Goal: Task Accomplishment & Management: Manage account settings

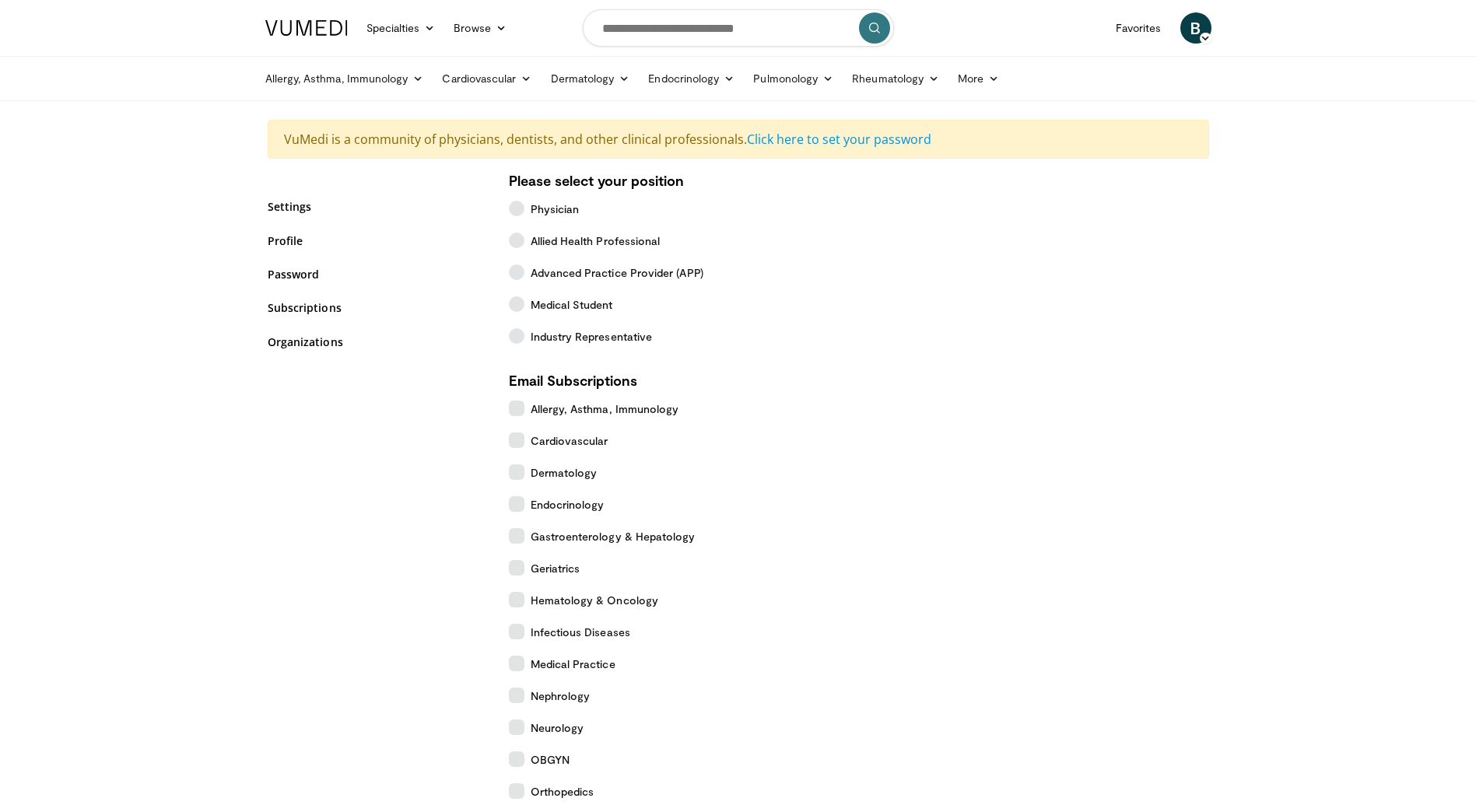
scroll to position [409, 0]
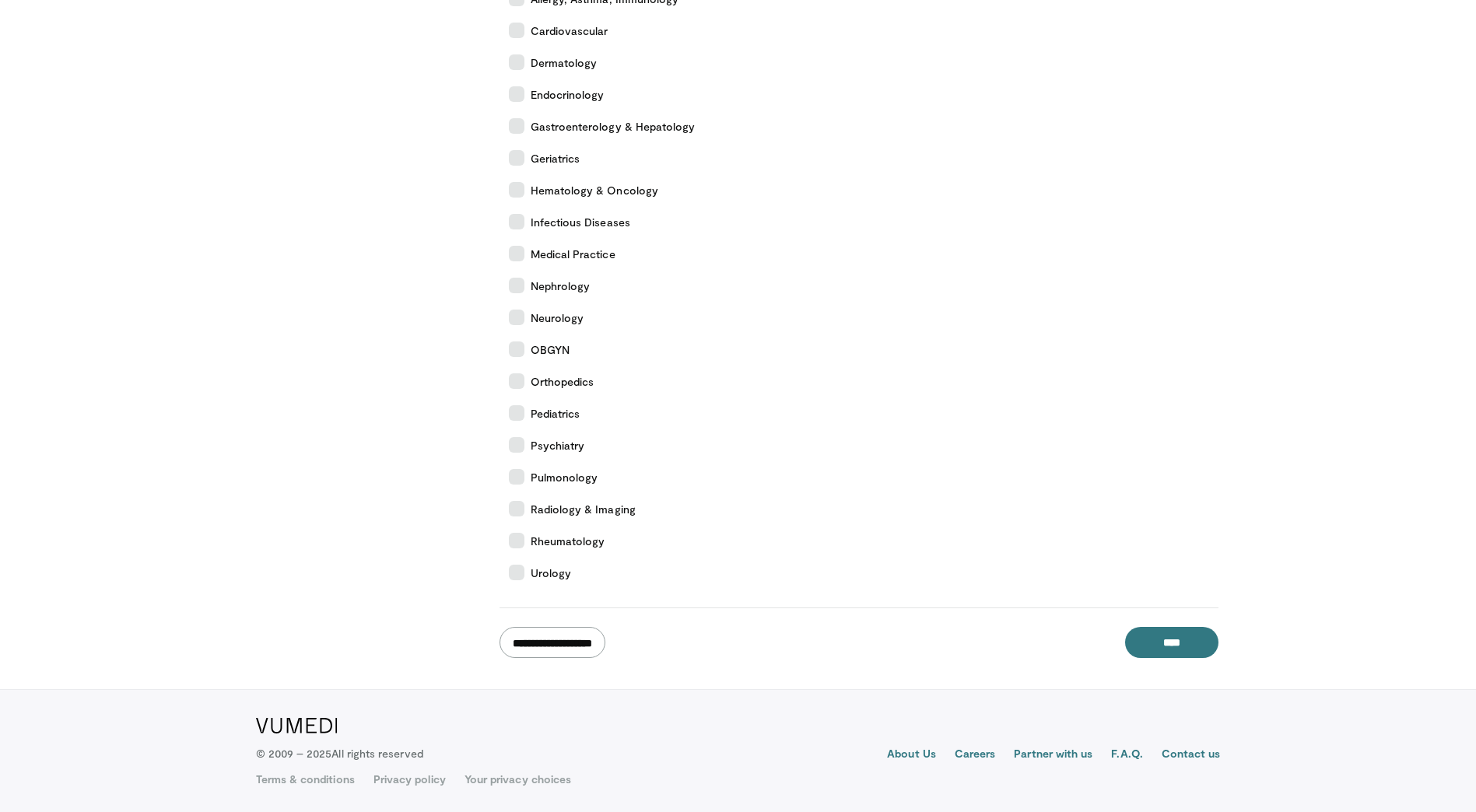
click at [574, 640] on input "**********" at bounding box center [552, 642] width 106 height 31
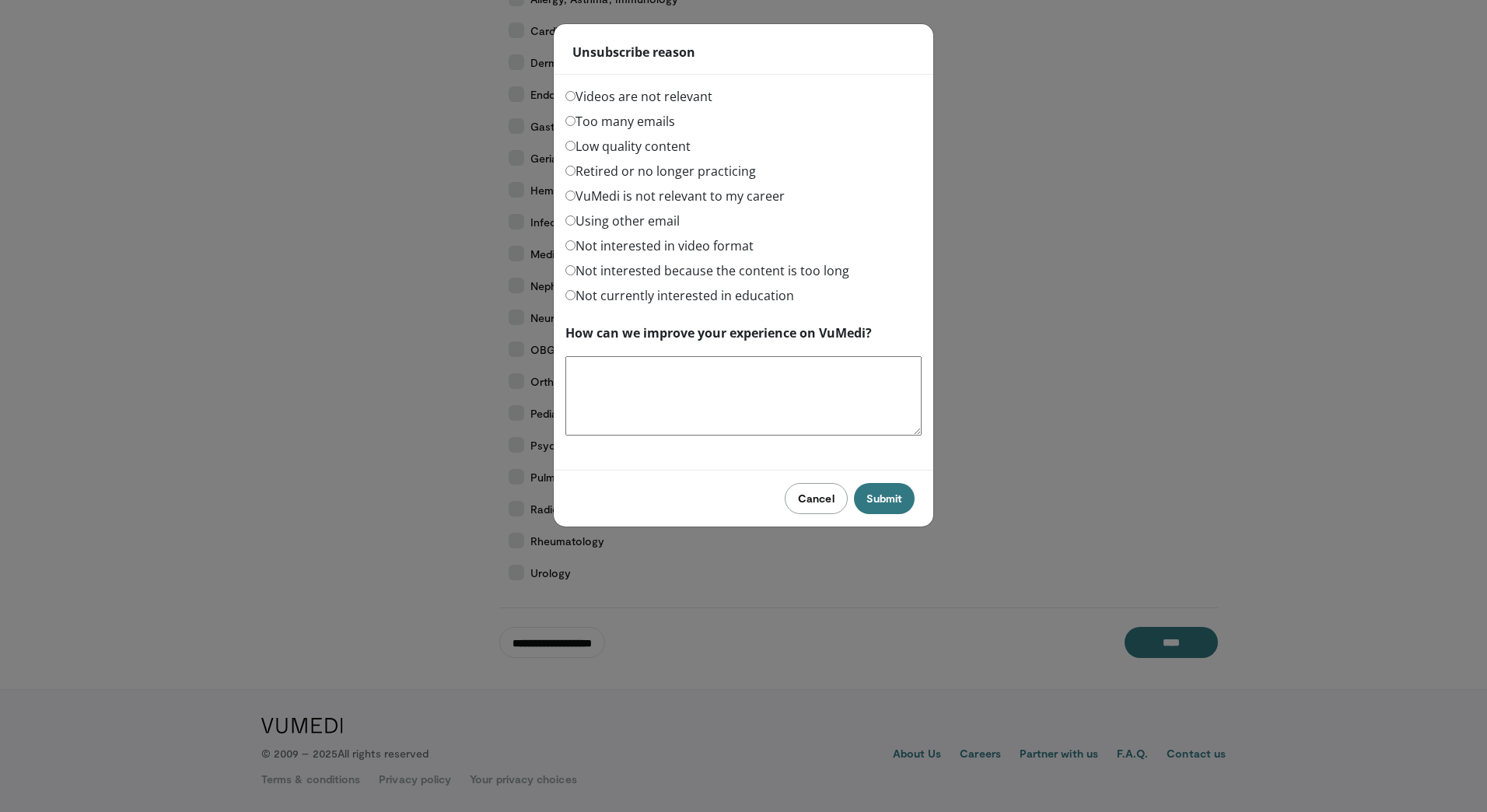
click at [812, 498] on button "Cancel" at bounding box center [816, 498] width 63 height 31
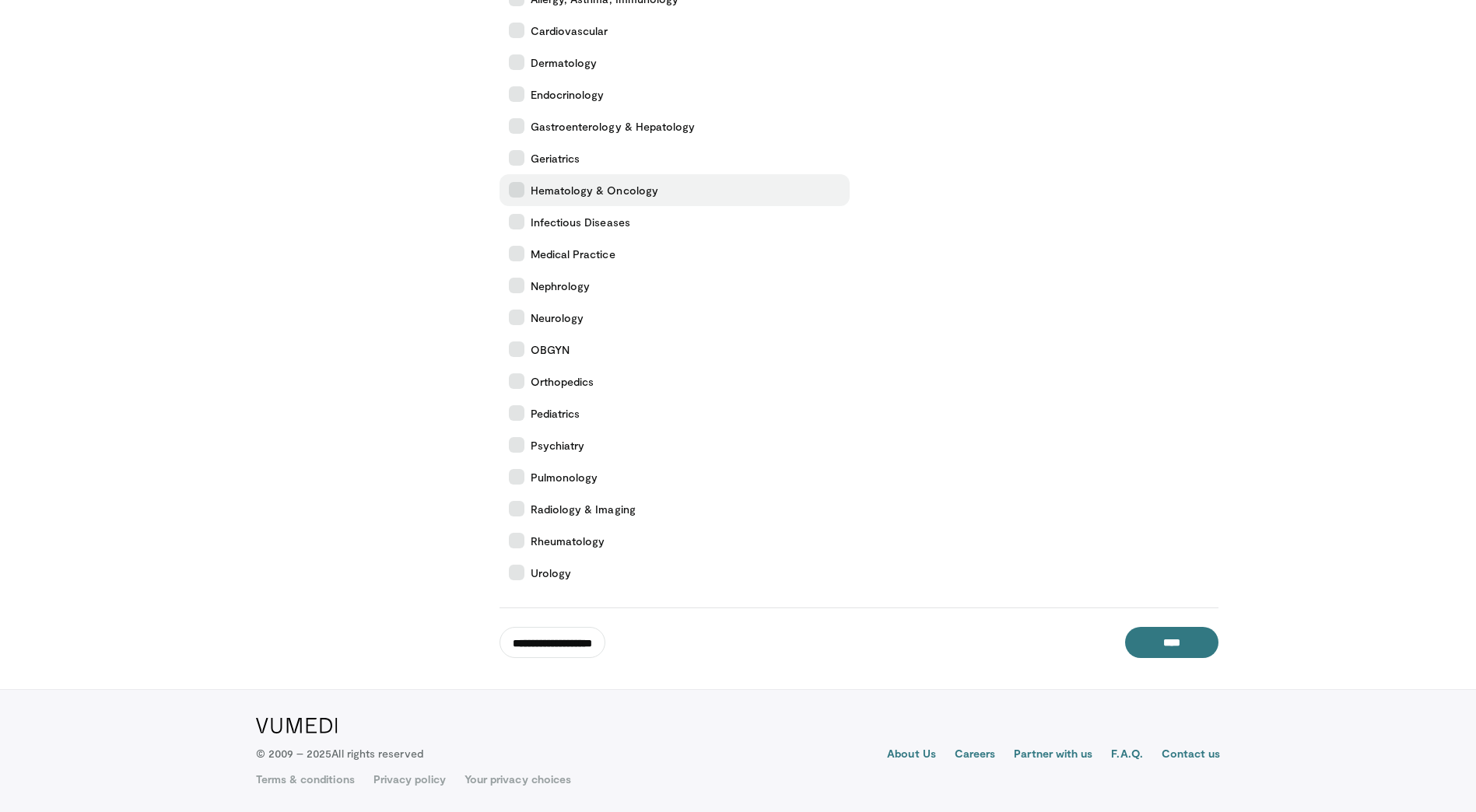
scroll to position [99, 0]
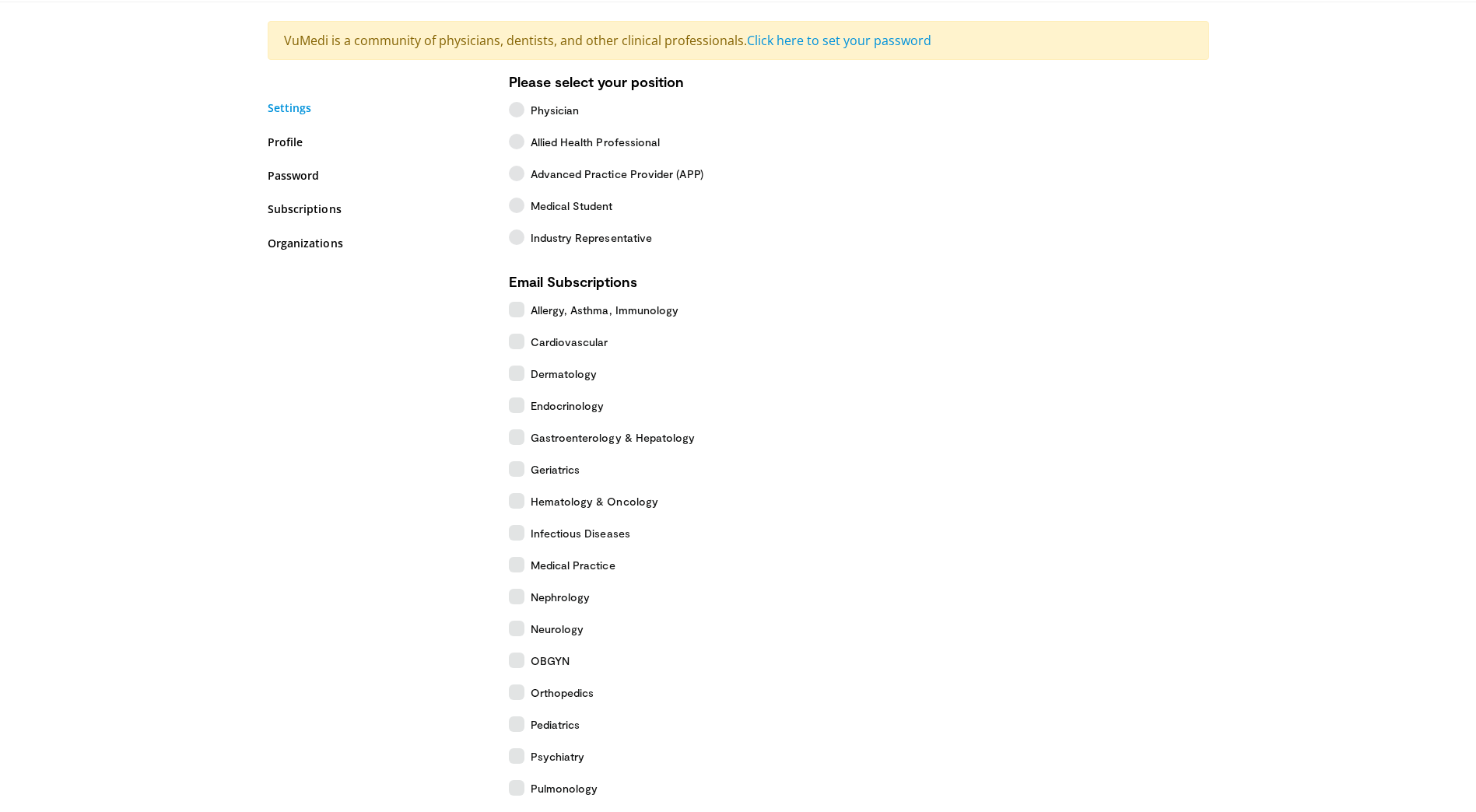
click at [288, 112] on link "Settings" at bounding box center [376, 107] width 218 height 16
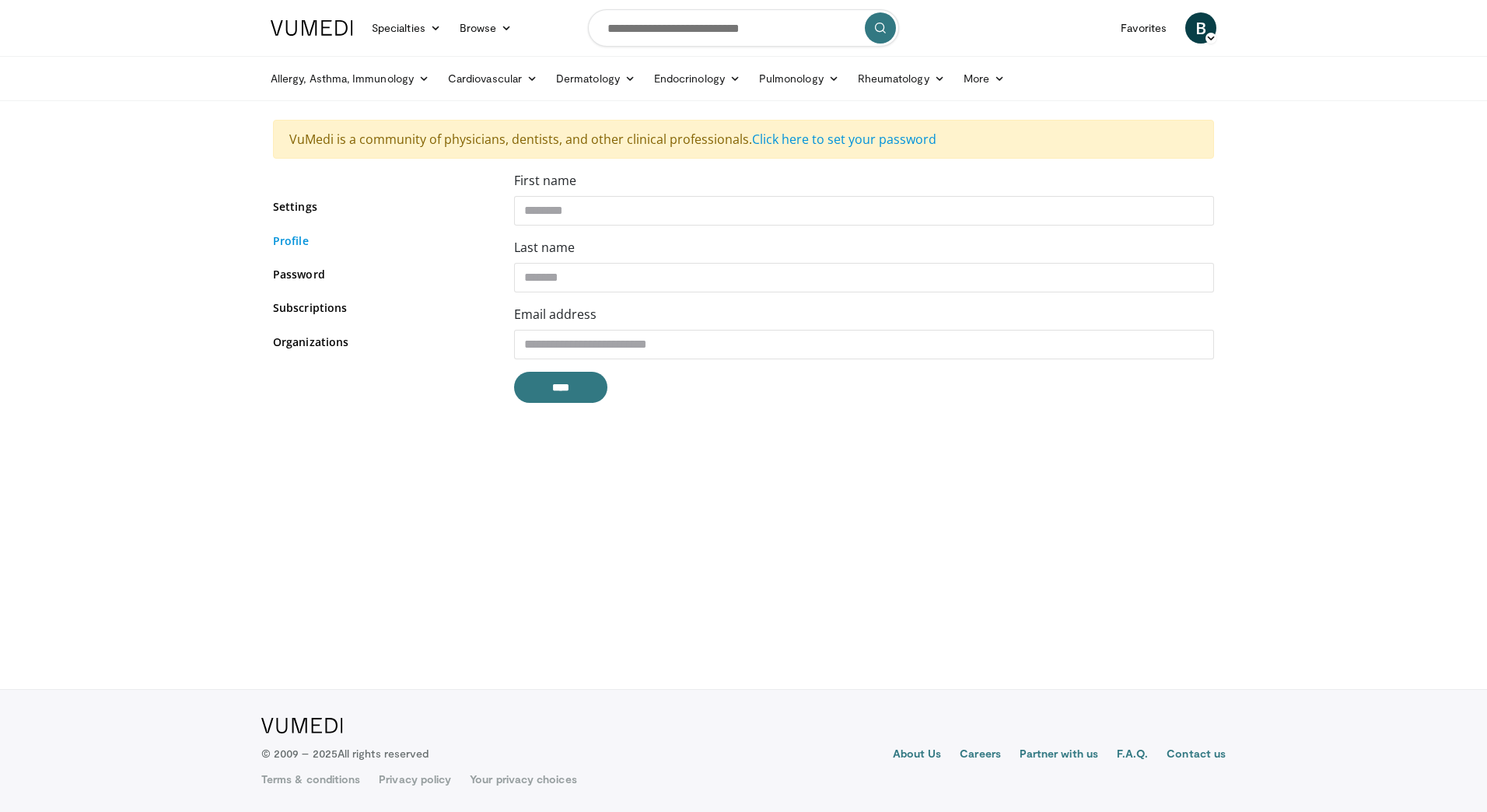
click at [306, 235] on link "Profile" at bounding box center [382, 240] width 218 height 16
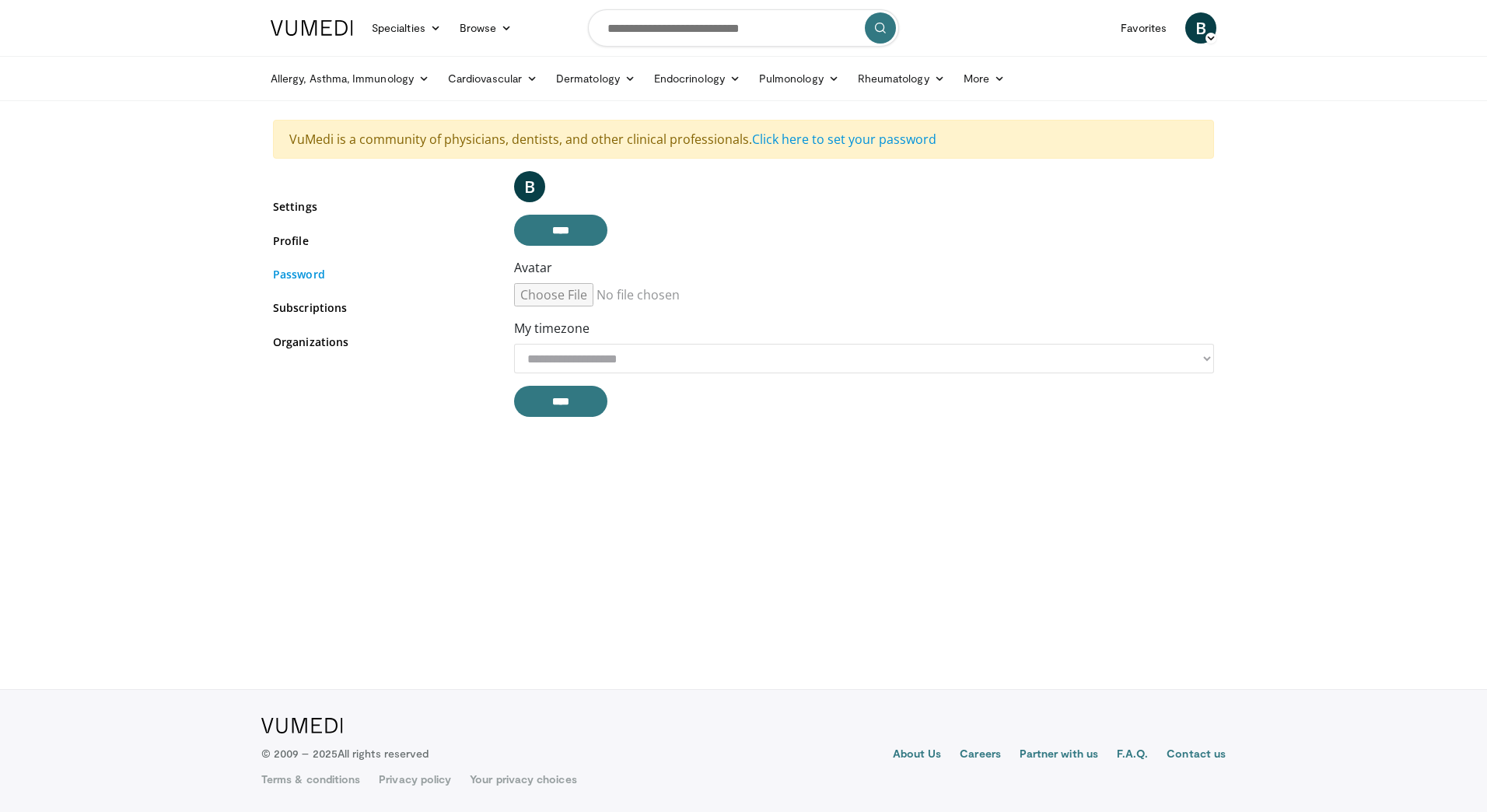
click at [300, 277] on link "Password" at bounding box center [382, 273] width 218 height 16
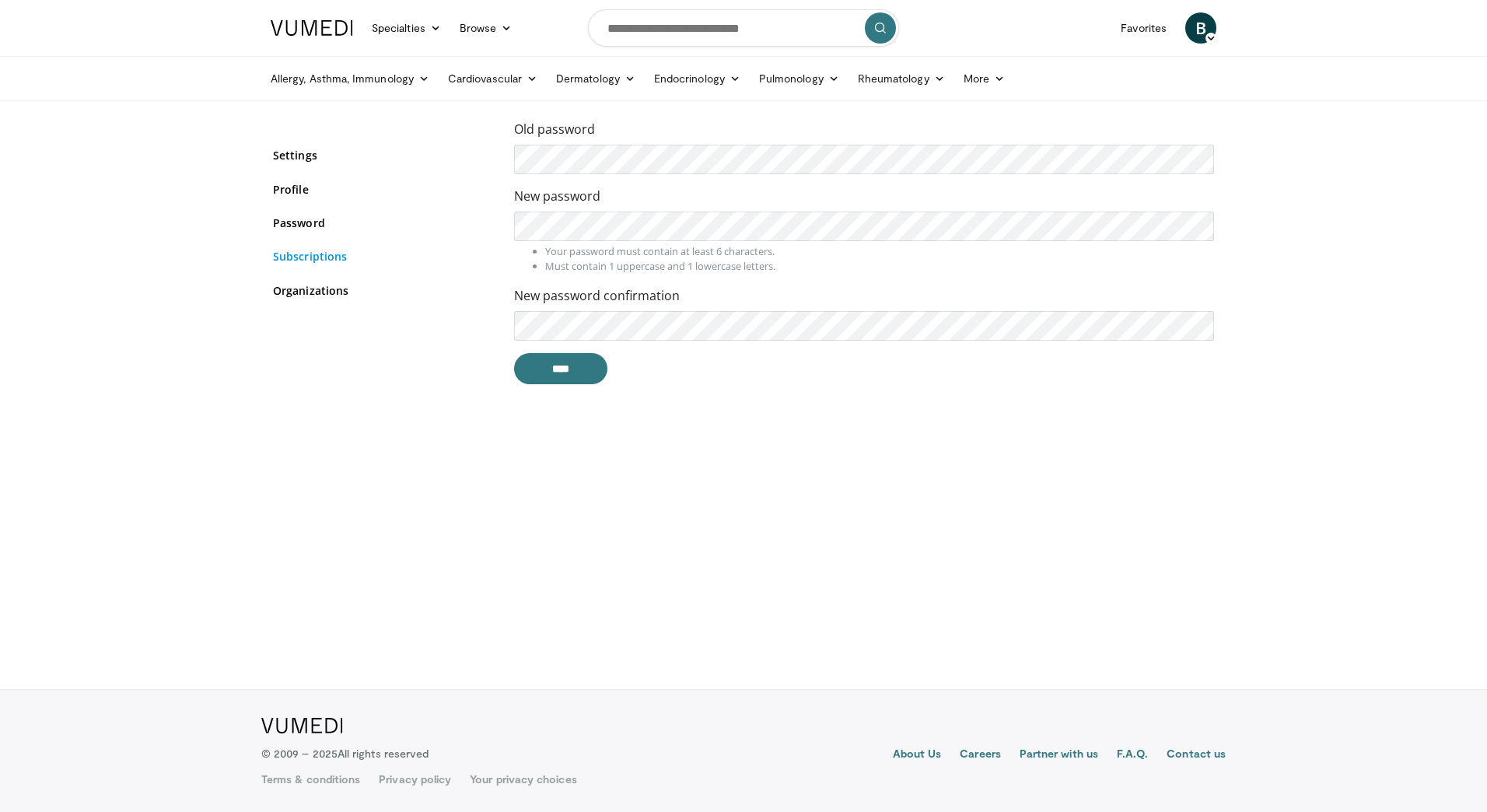
click at [309, 255] on link "Subscriptions" at bounding box center [382, 255] width 218 height 16
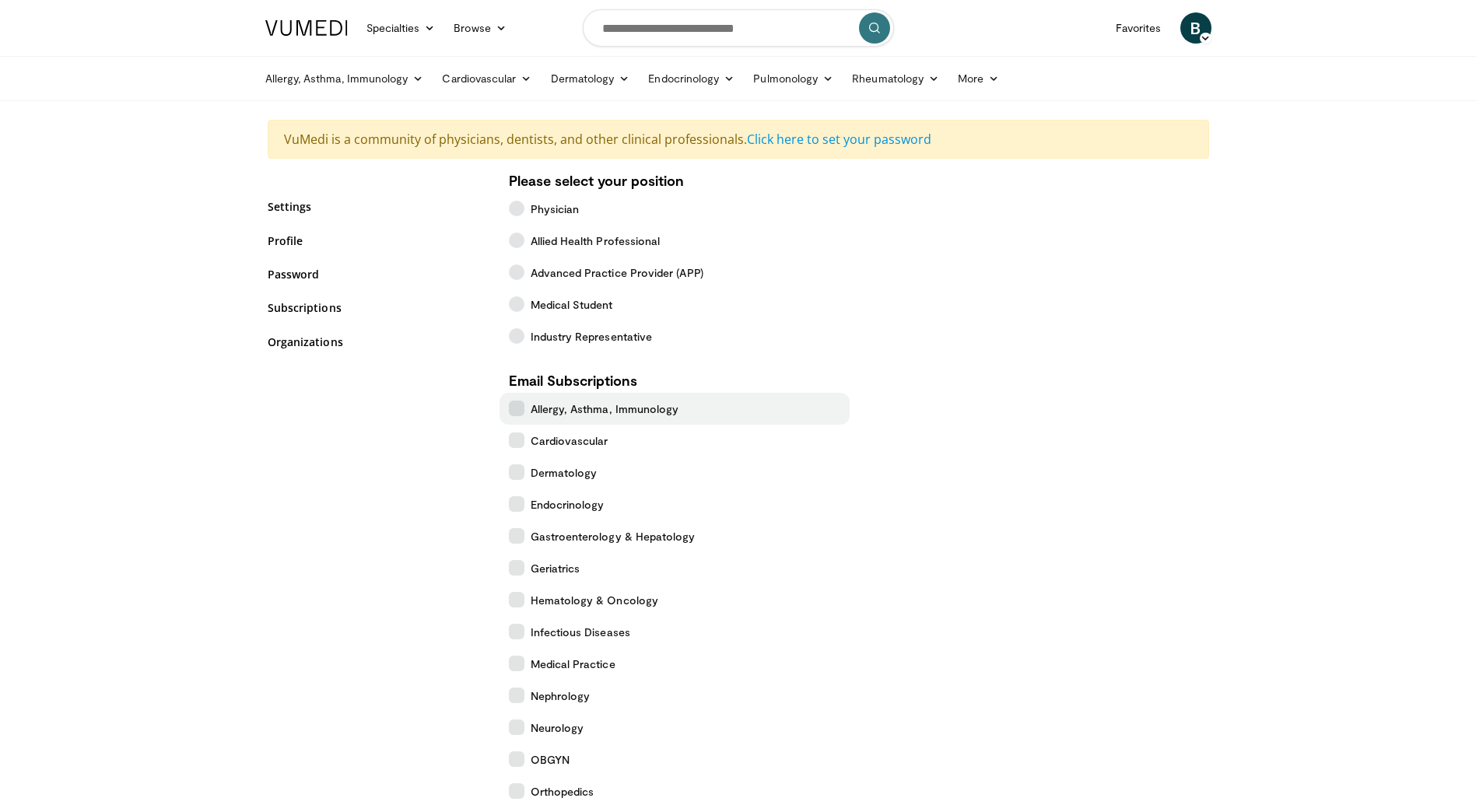
click at [517, 414] on icon at bounding box center [516, 408] width 15 height 15
click at [519, 413] on icon at bounding box center [516, 408] width 15 height 15
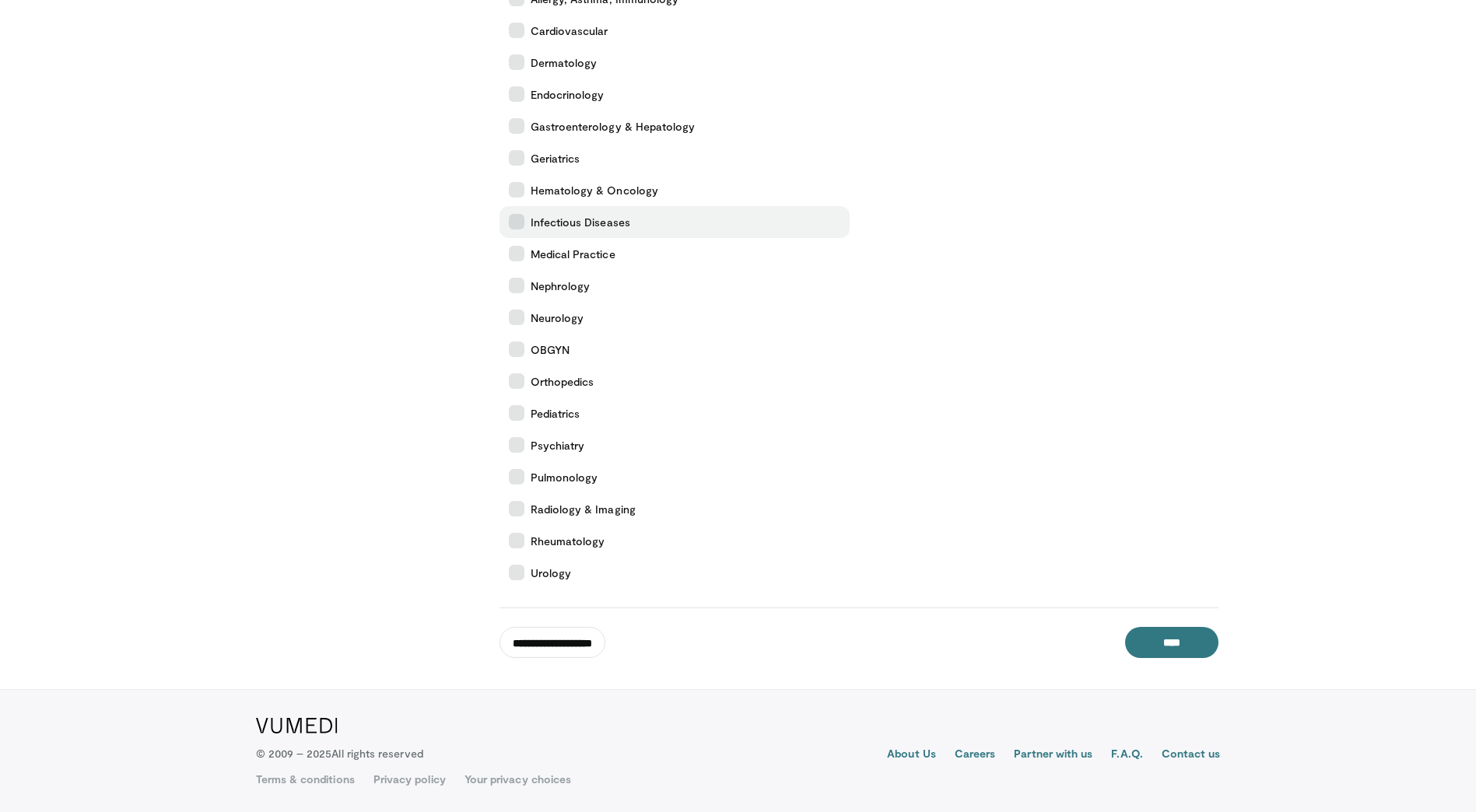
click at [515, 224] on icon at bounding box center [516, 222] width 15 height 15
click at [517, 255] on icon at bounding box center [516, 253] width 15 height 15
click at [519, 34] on icon at bounding box center [516, 30] width 15 height 15
click at [515, 480] on icon at bounding box center [516, 476] width 15 height 15
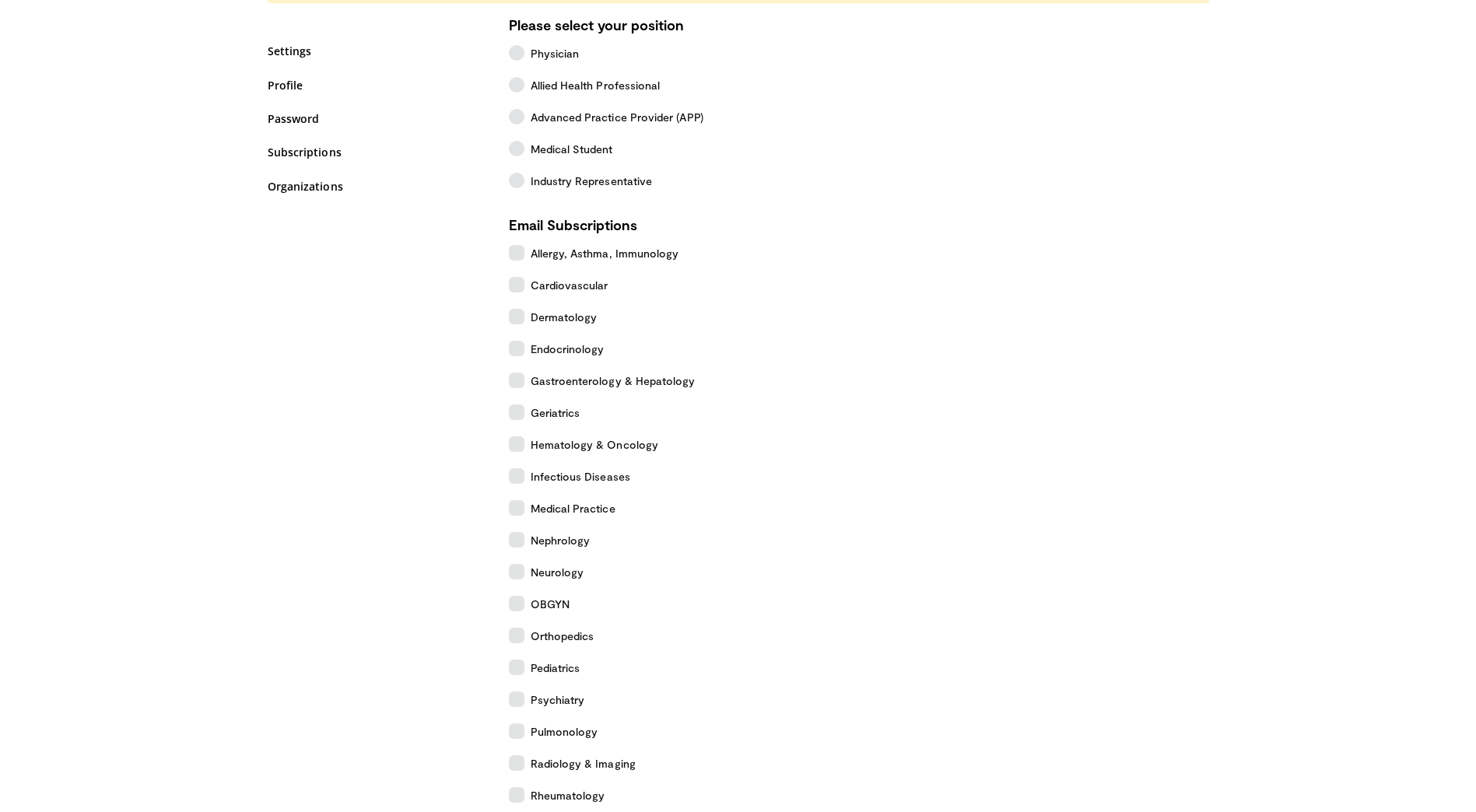
scroll to position [0, 0]
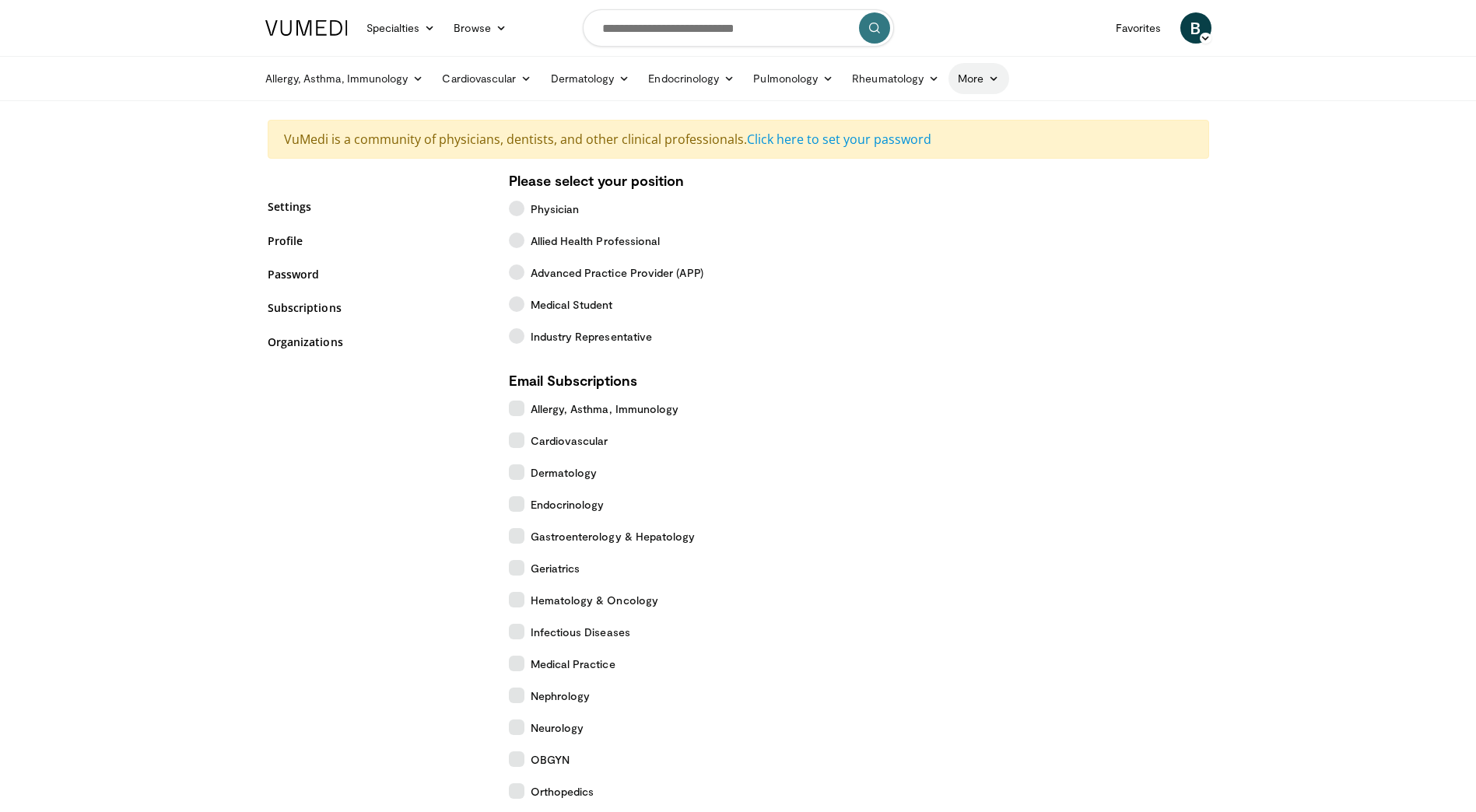
click at [985, 72] on link "More" at bounding box center [978, 78] width 60 height 31
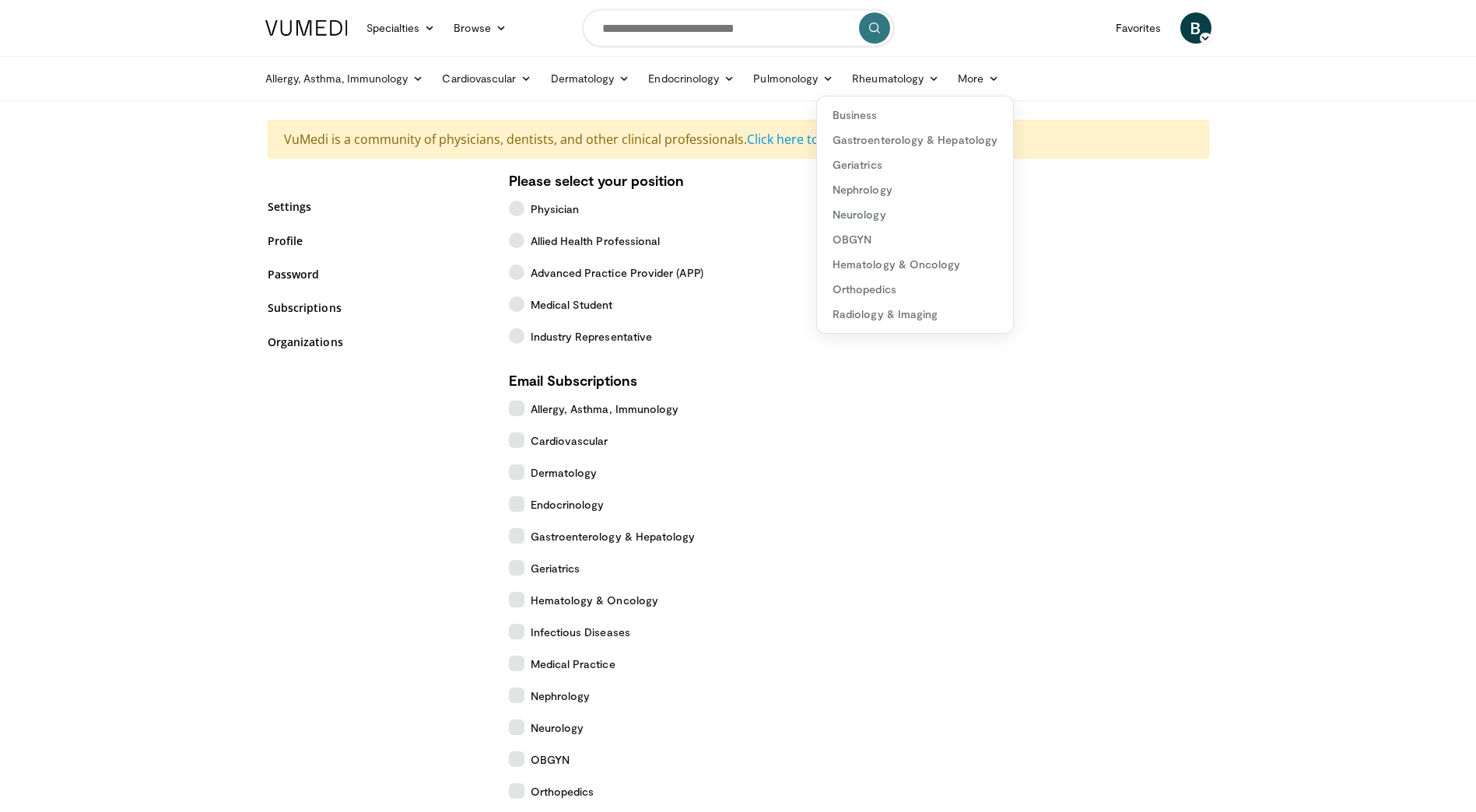
click at [1115, 506] on form "Please select your position Physician Allied Health Professional Advanced Pract…" at bounding box center [858, 619] width 700 height 897
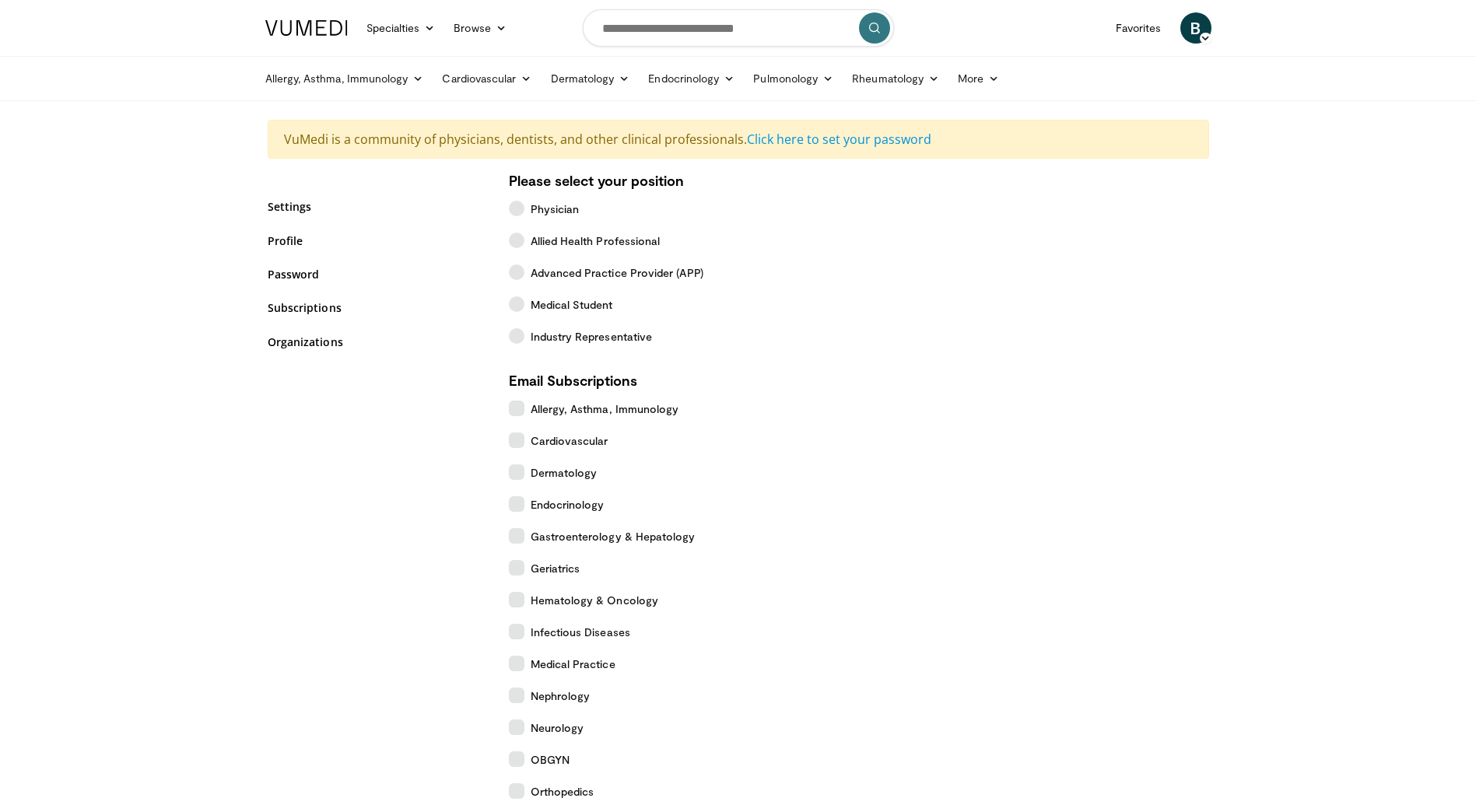
click at [374, 95] on ul "Allergy, Asthma, Immunology Allergies Asthma Dermatitis Immunology Rhinosinusit…" at bounding box center [738, 78] width 965 height 43
click at [381, 80] on link "Allergy, Asthma, Immunology" at bounding box center [344, 78] width 178 height 31
click at [351, 111] on link "Allergies" at bounding box center [349, 114] width 185 height 25
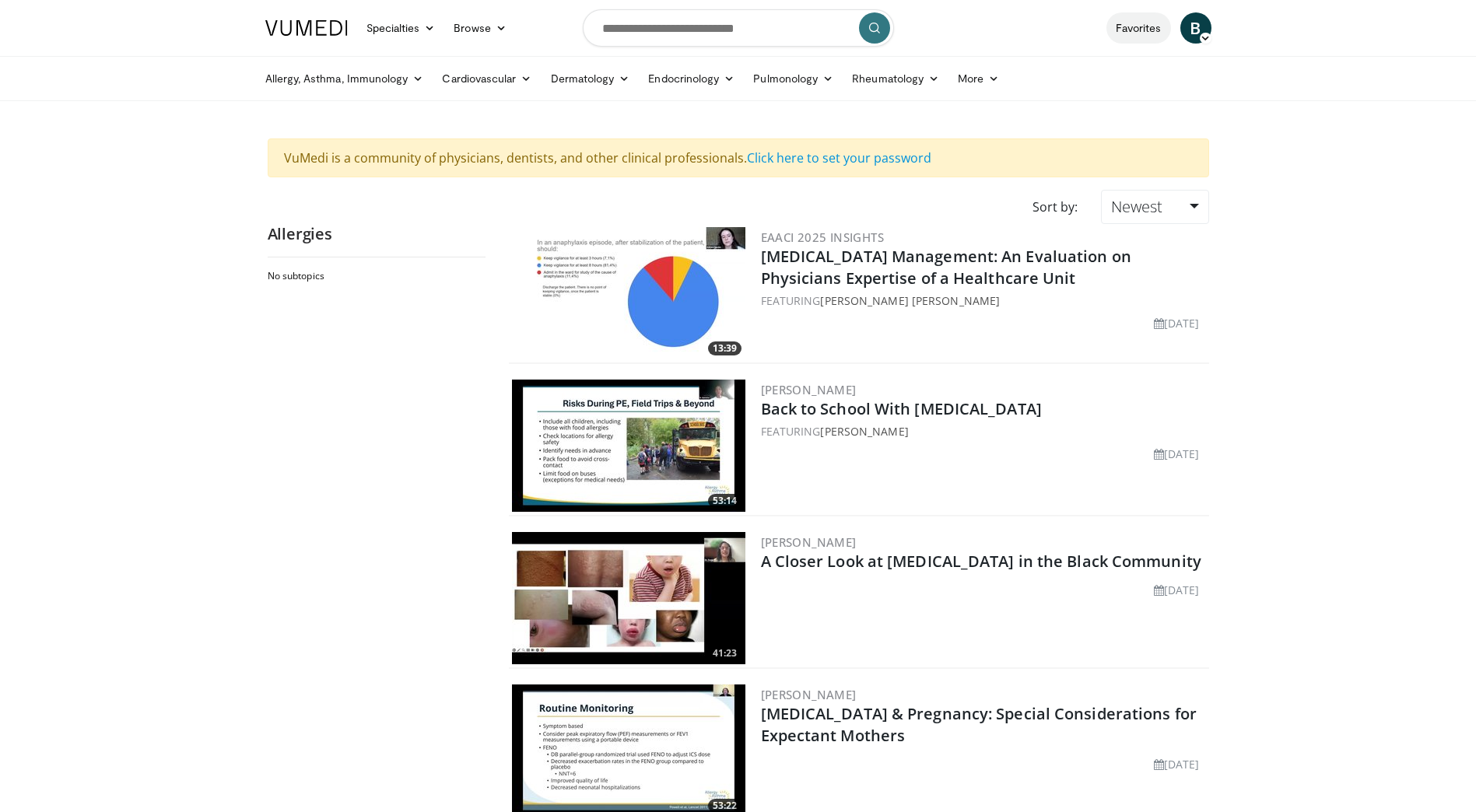
click at [1126, 24] on link "Favorites" at bounding box center [1138, 28] width 64 height 31
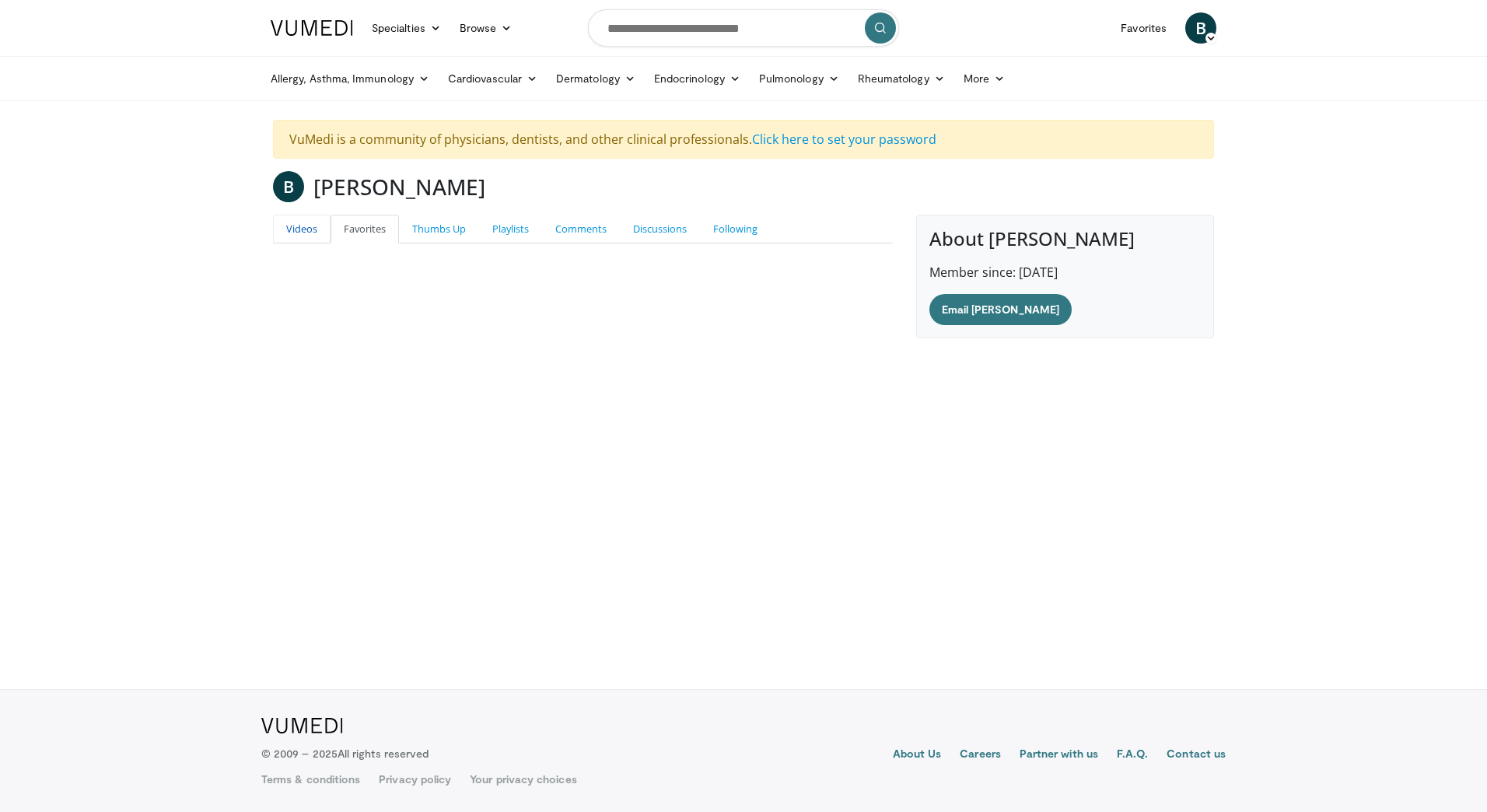
click at [319, 222] on link "Videos" at bounding box center [302, 229] width 58 height 29
click at [454, 228] on link "Thumbs Up" at bounding box center [439, 229] width 80 height 29
click at [355, 233] on link "Favorites" at bounding box center [365, 229] width 69 height 29
click at [430, 228] on link "Thumbs Up" at bounding box center [439, 229] width 80 height 29
click at [483, 223] on link "Playlists" at bounding box center [510, 229] width 63 height 29
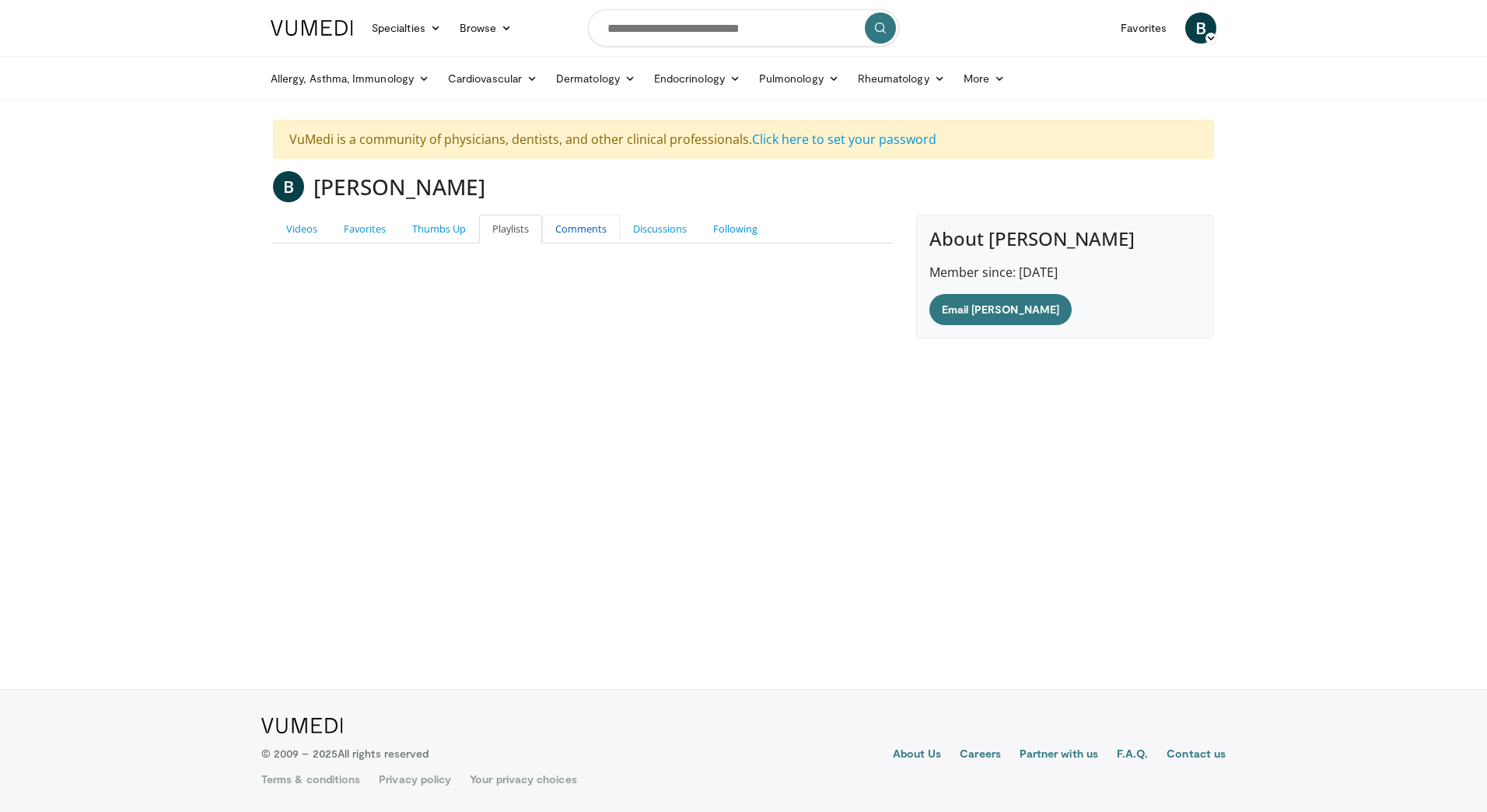
click at [585, 233] on link "Comments" at bounding box center [581, 229] width 78 height 29
click at [653, 217] on link "Discussions" at bounding box center [660, 229] width 80 height 29
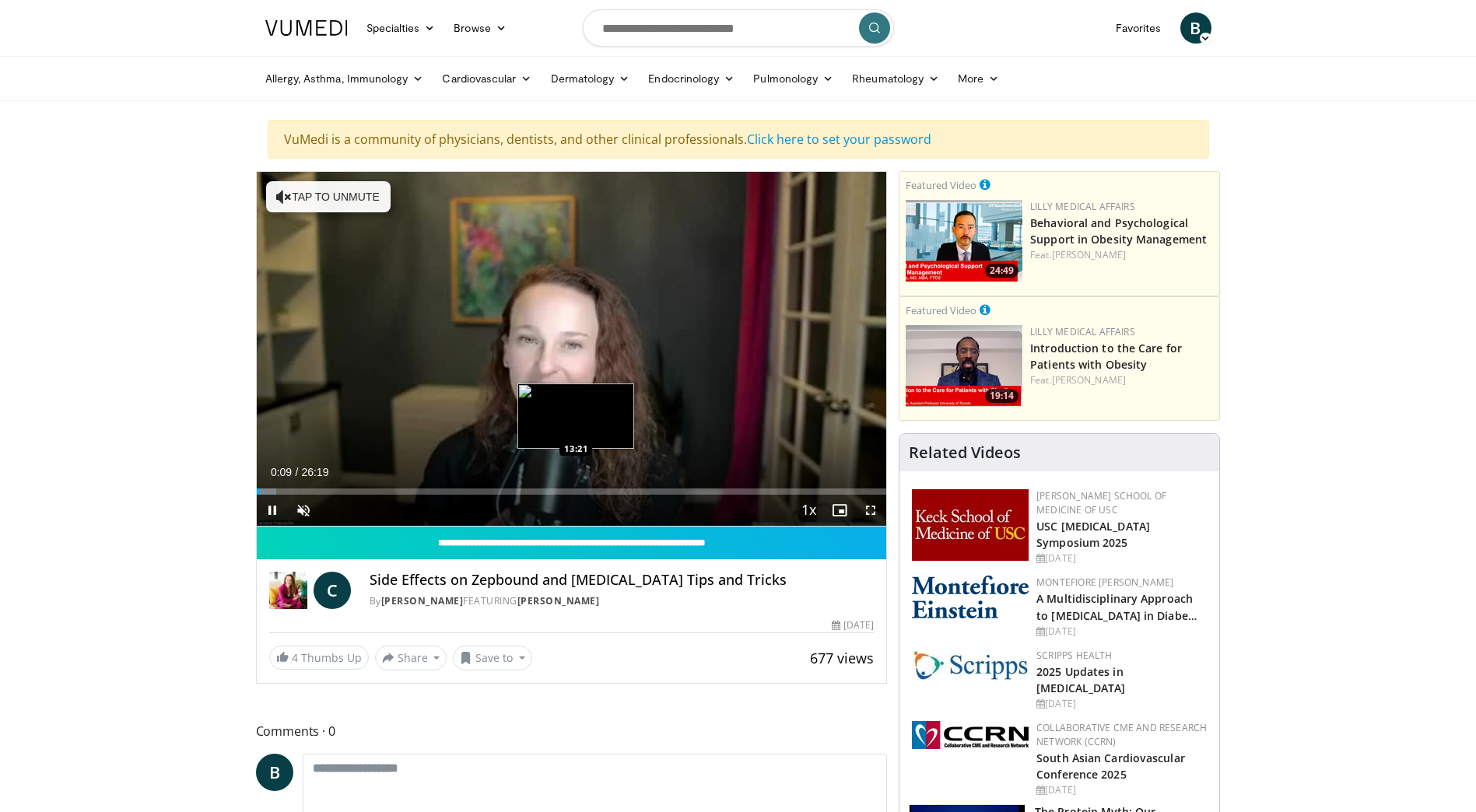
click at [576, 488] on div "Loaded : 3.16% 00:09 13:21" at bounding box center [571, 491] width 630 height 6
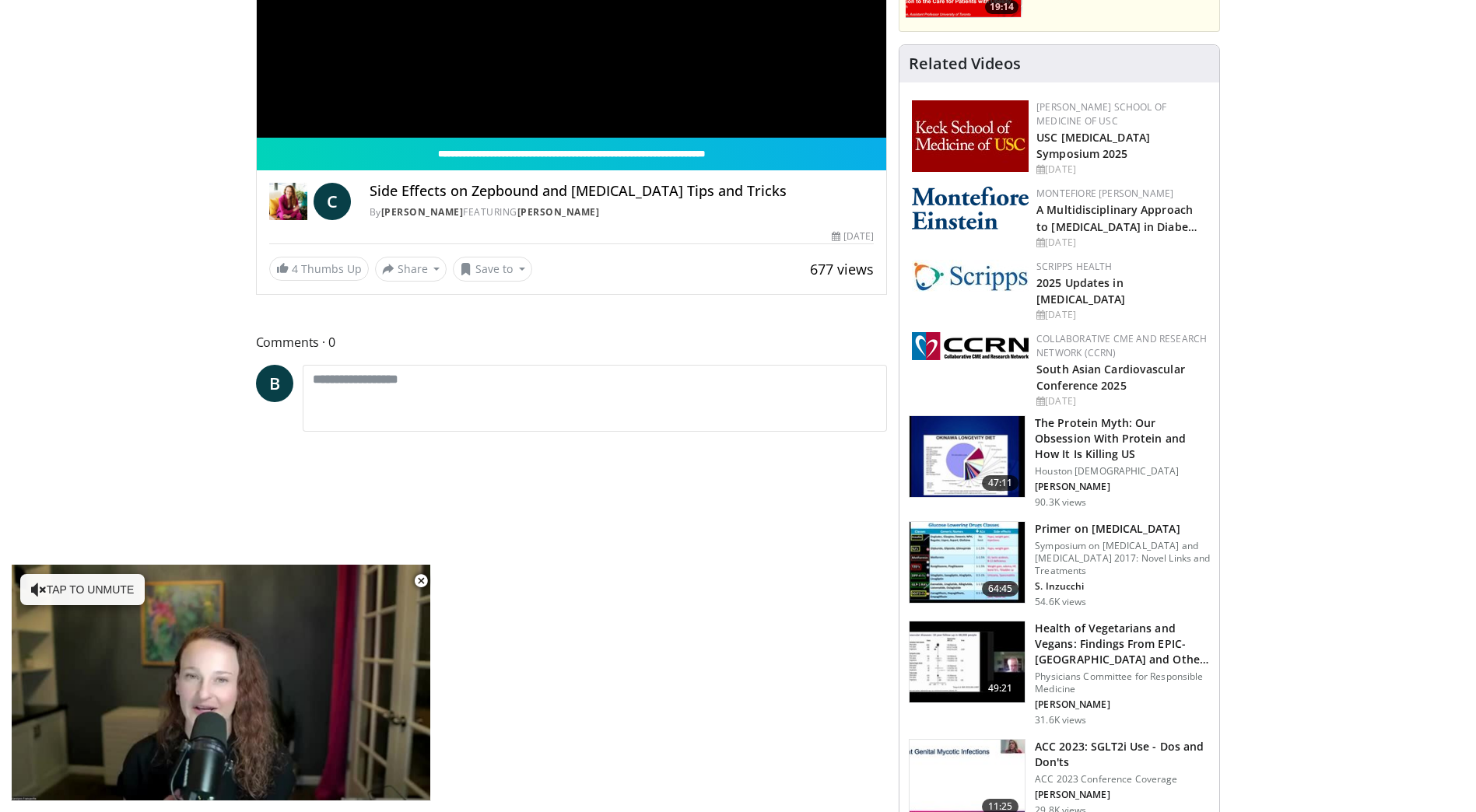
scroll to position [777, 0]
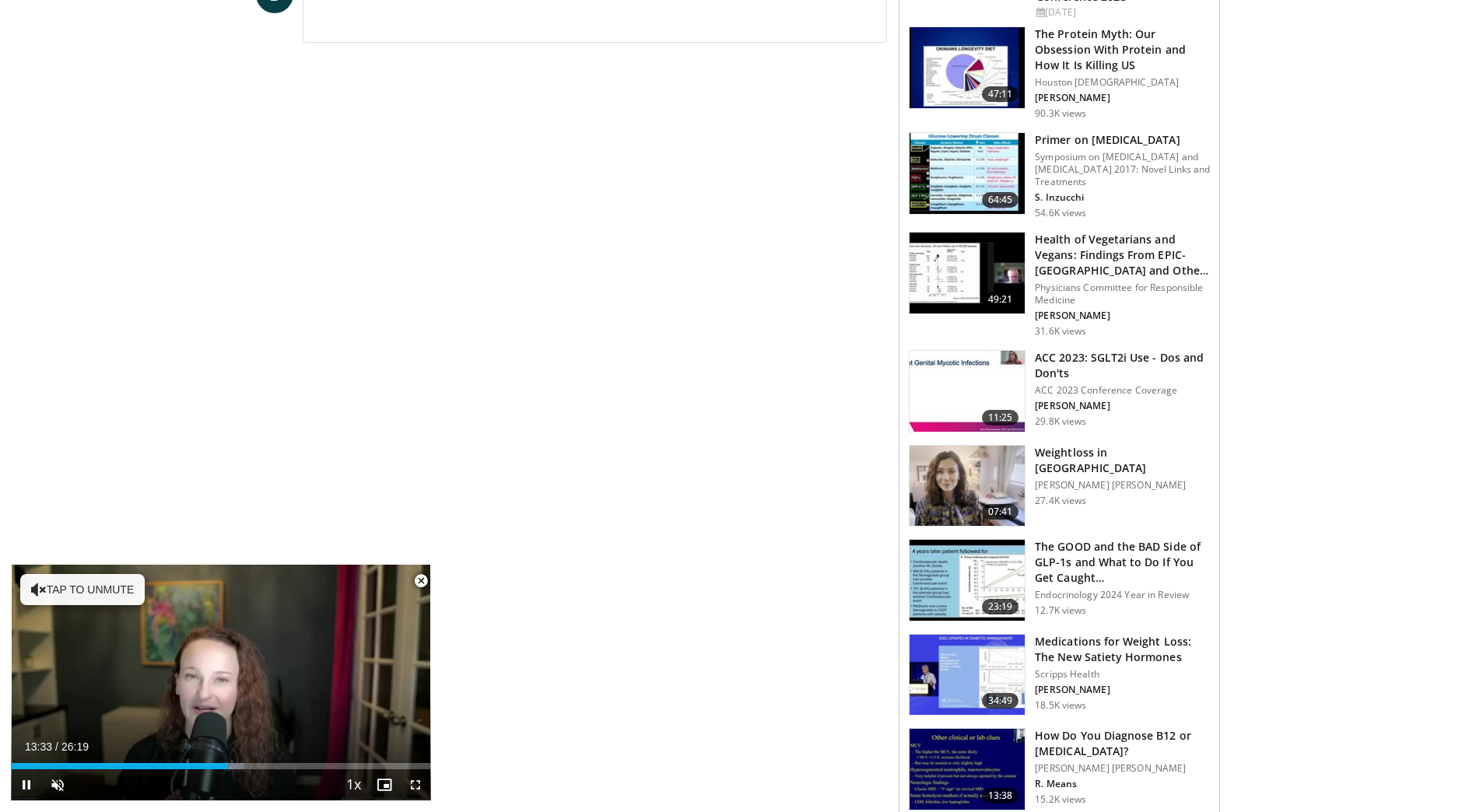
click at [419, 584] on span "Video Player" at bounding box center [421, 580] width 31 height 31
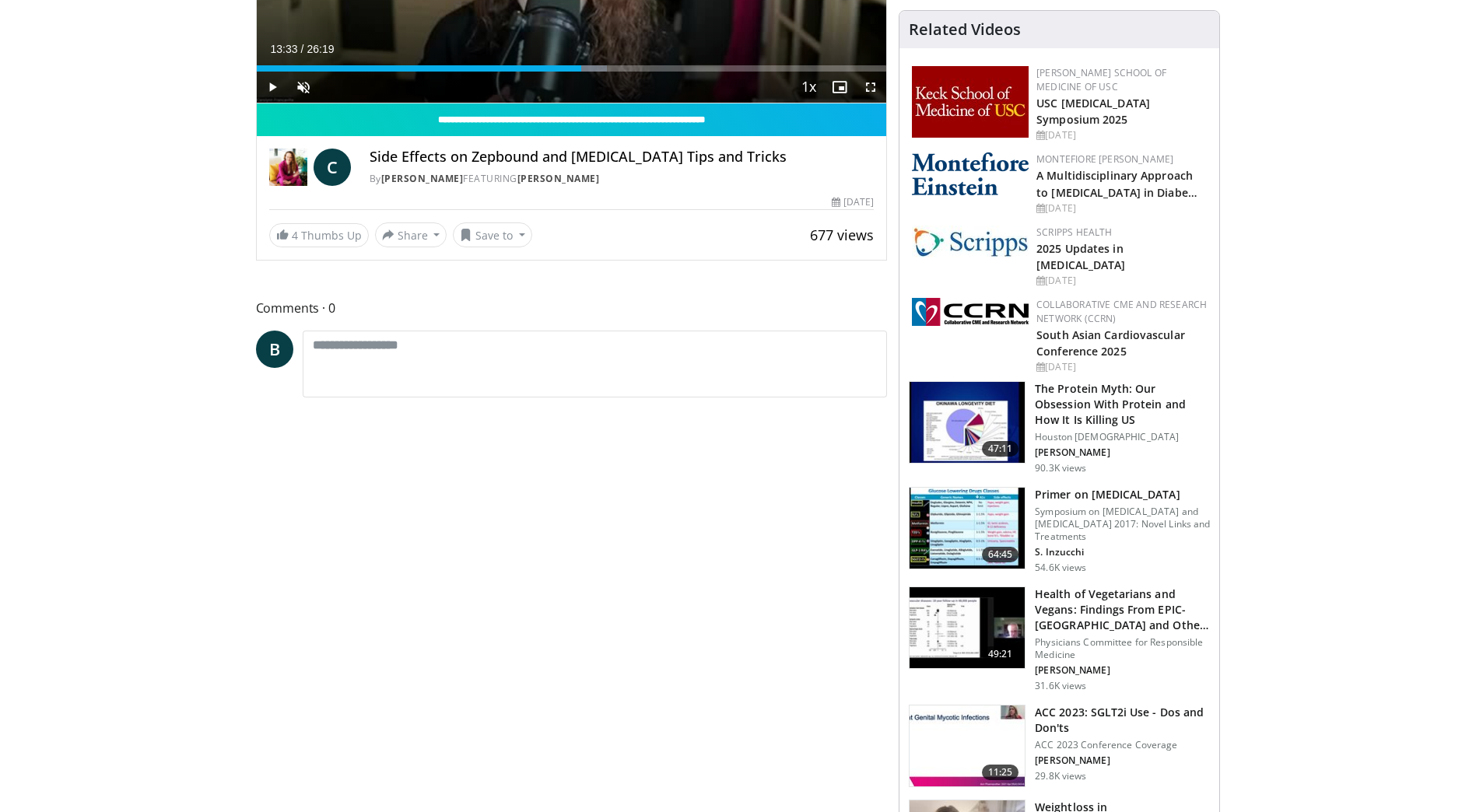
scroll to position [0, 0]
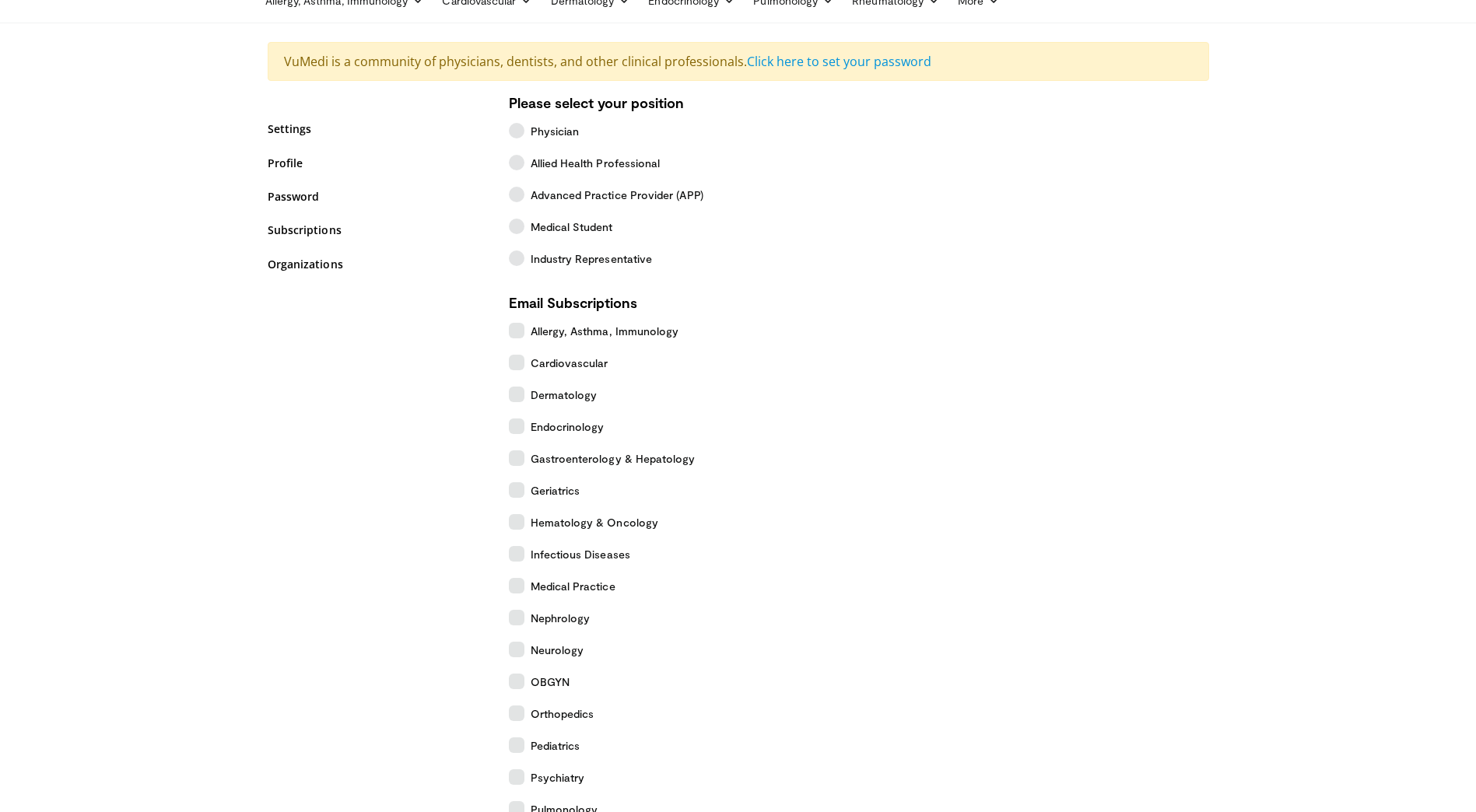
scroll to position [156, 0]
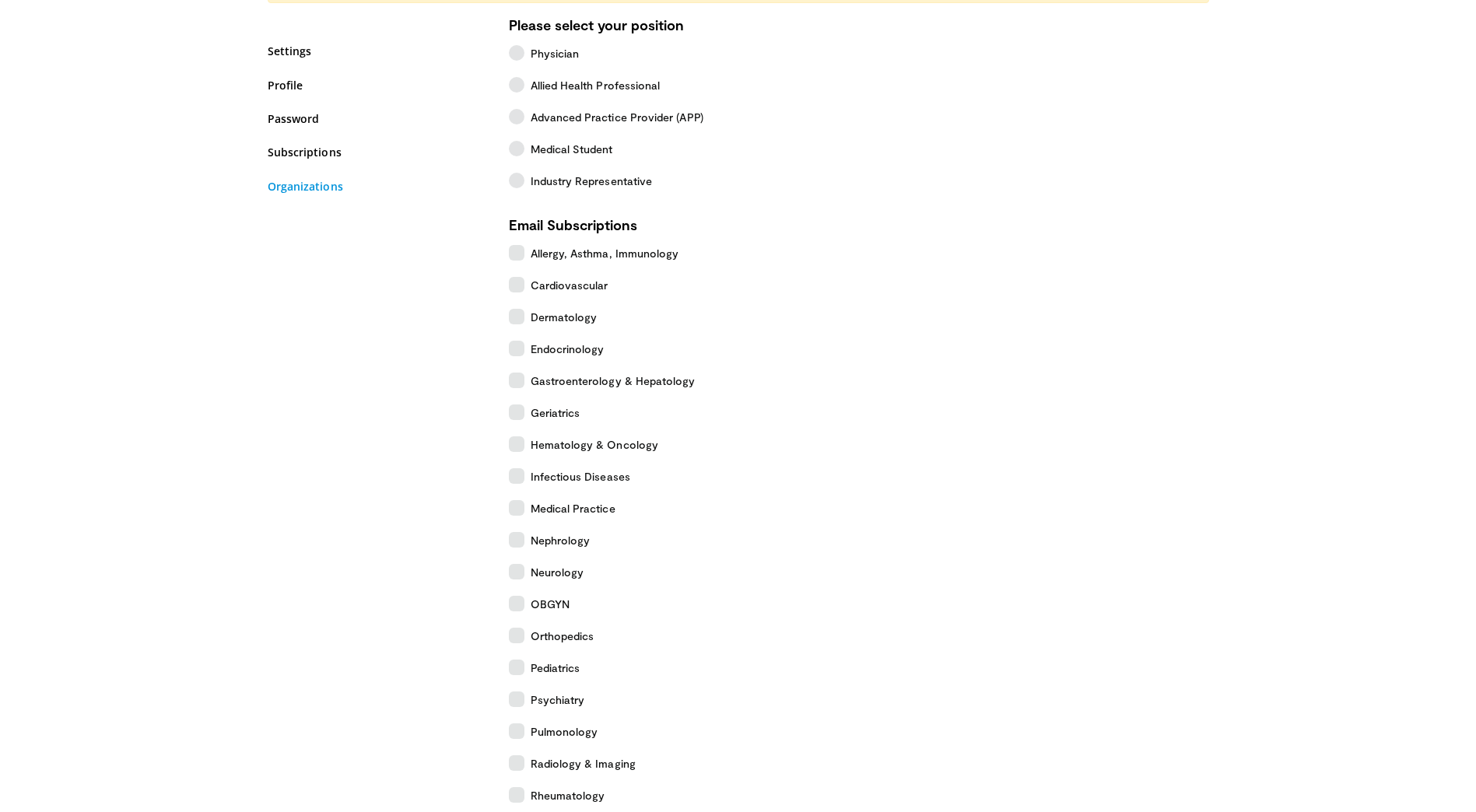
click at [322, 187] on link "Organizations" at bounding box center [376, 185] width 218 height 16
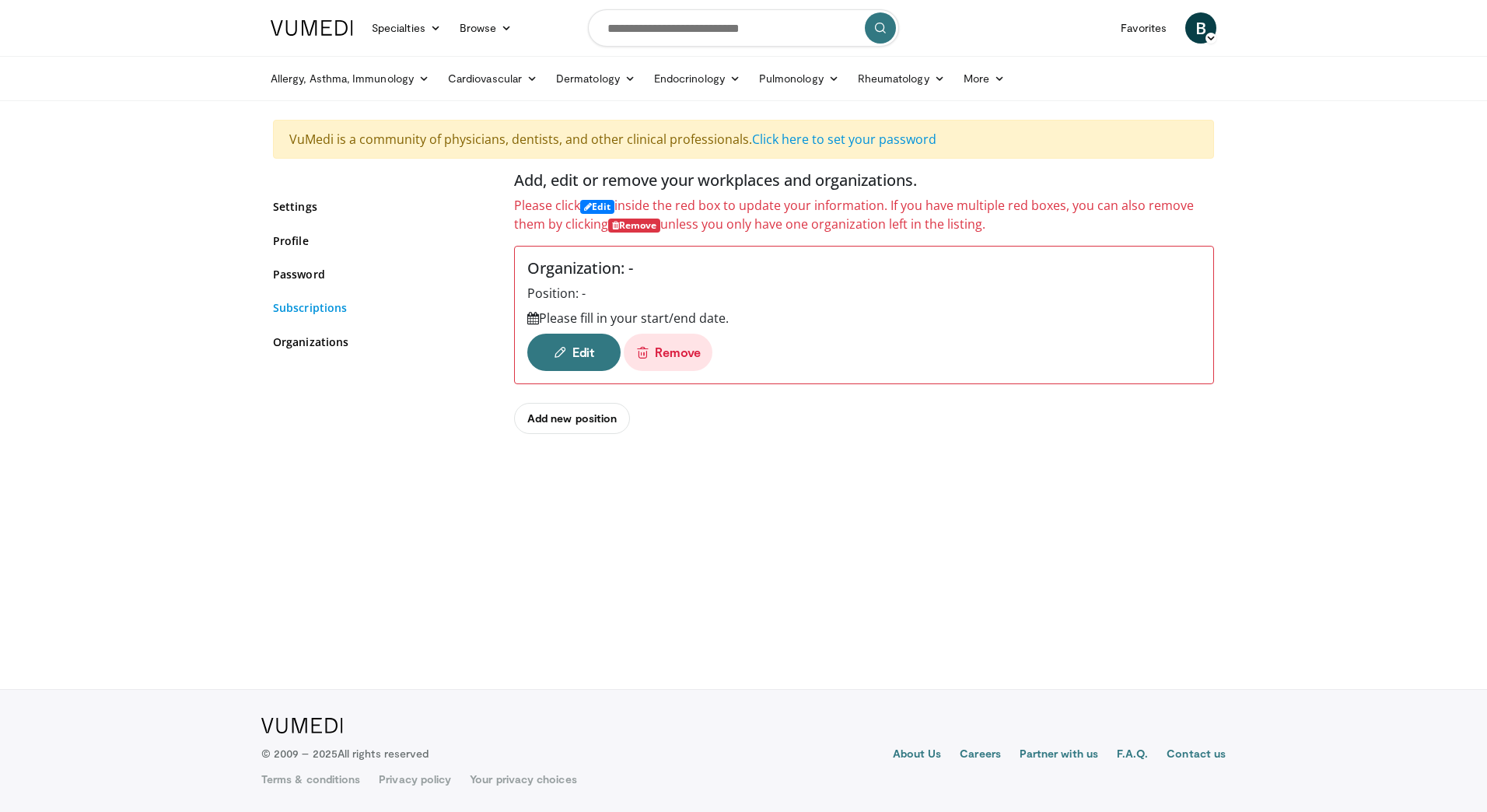
click at [299, 304] on link "Subscriptions" at bounding box center [382, 307] width 218 height 16
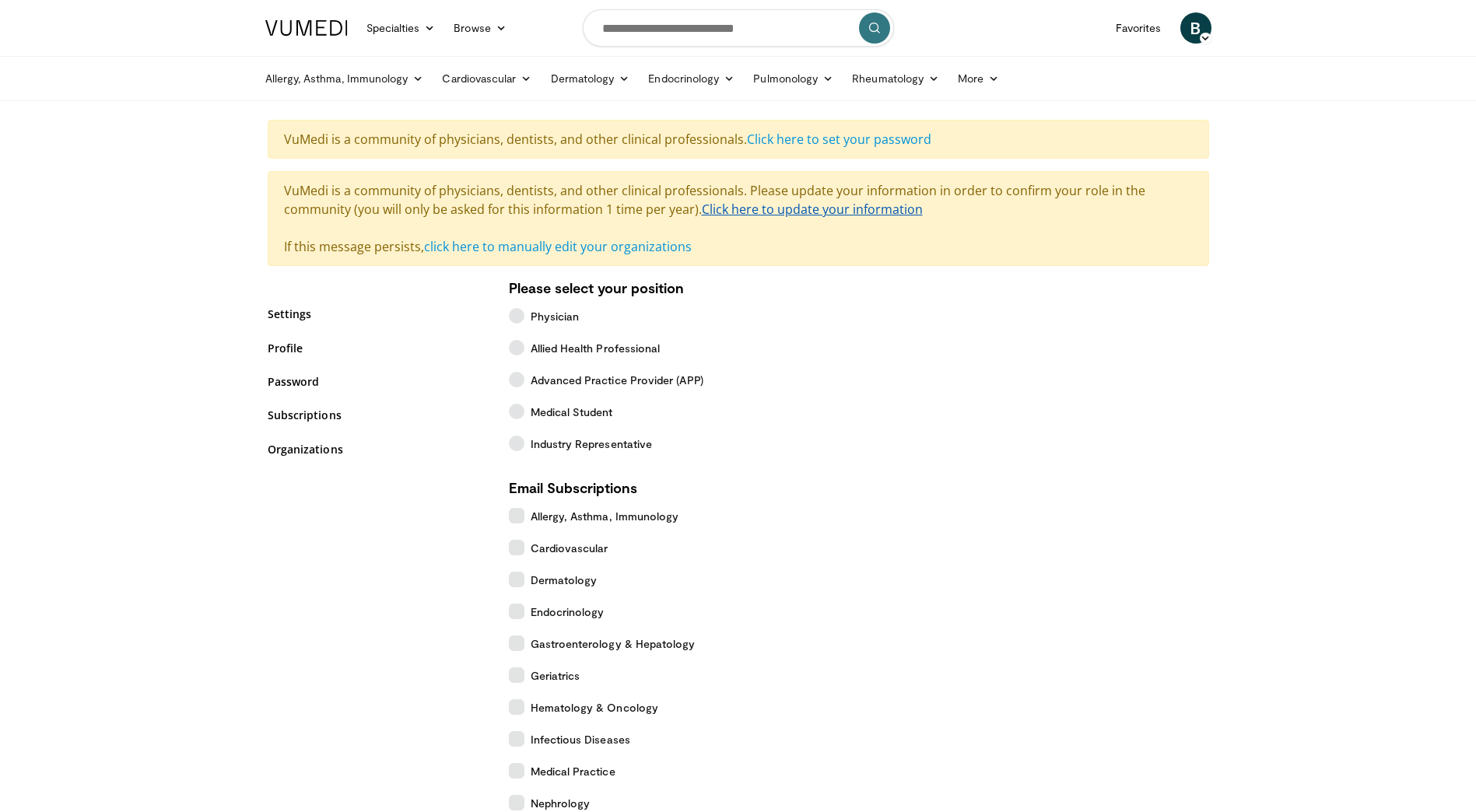
click at [894, 209] on link "Click here to update your information" at bounding box center [812, 209] width 221 height 17
